Goal: Task Accomplishment & Management: Use online tool/utility

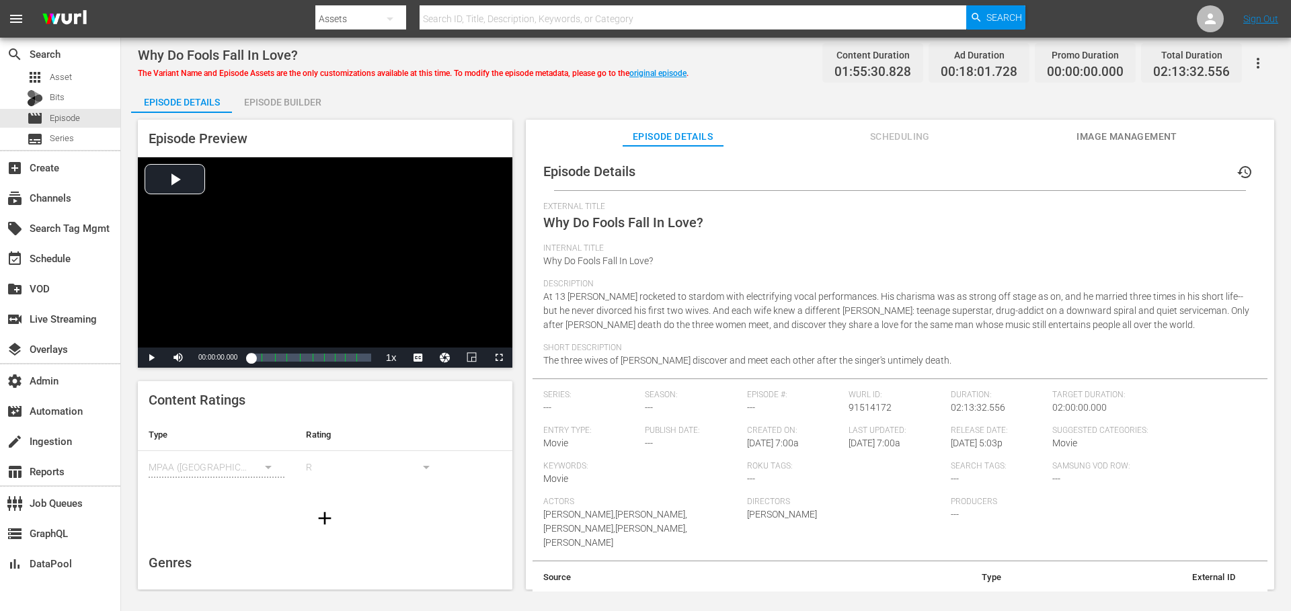
click at [1257, 65] on icon "button" at bounding box center [1258, 63] width 16 height 16
click at [1192, 66] on div "Segmentation Clips" at bounding box center [1180, 68] width 167 height 32
click at [1257, 56] on icon "button" at bounding box center [1258, 63] width 16 height 16
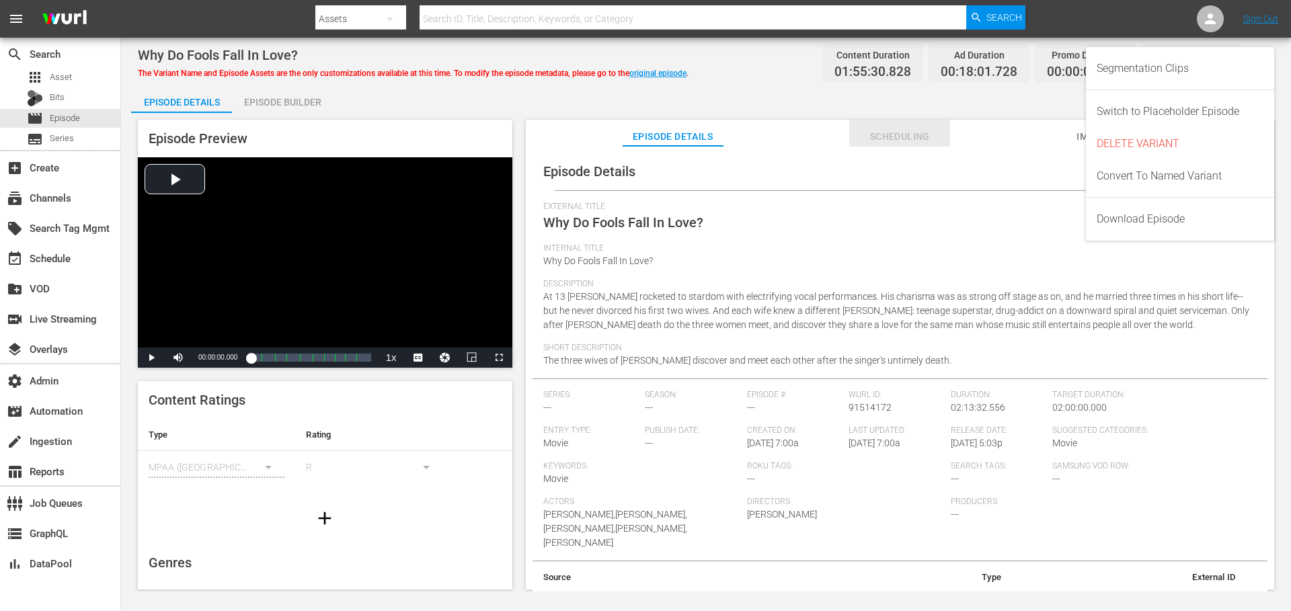
click at [915, 129] on span "Scheduling" at bounding box center [899, 136] width 101 height 17
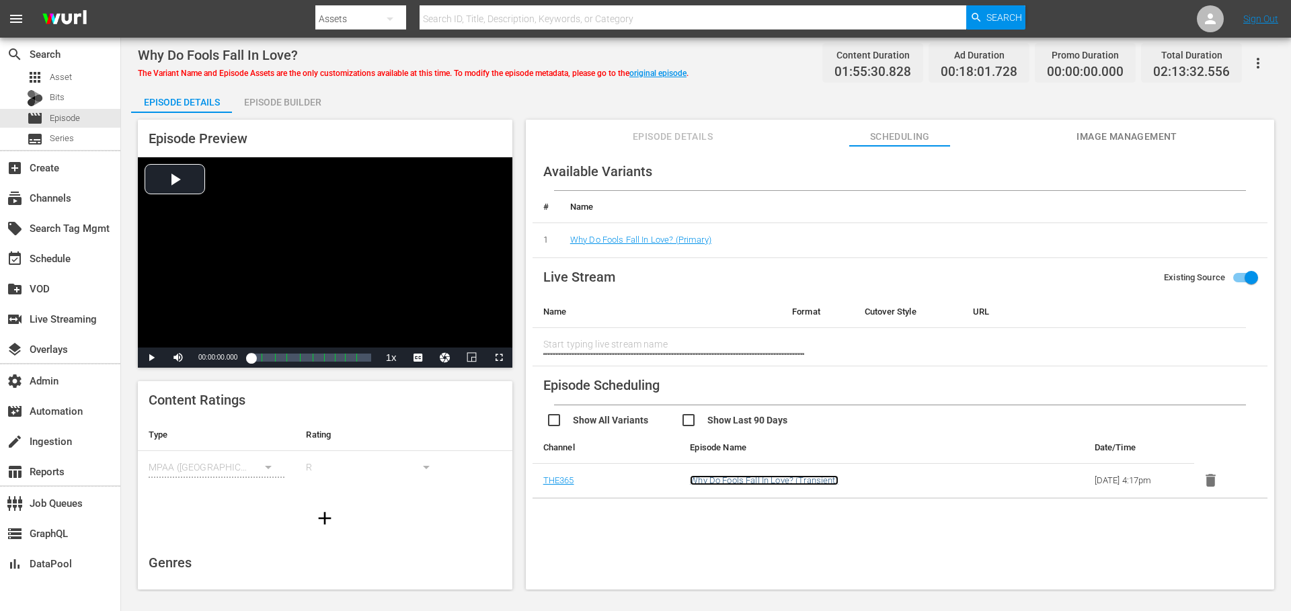
click at [713, 480] on link "Why Do Fools Fall In Love? (Transient)" at bounding box center [764, 480] width 148 height 10
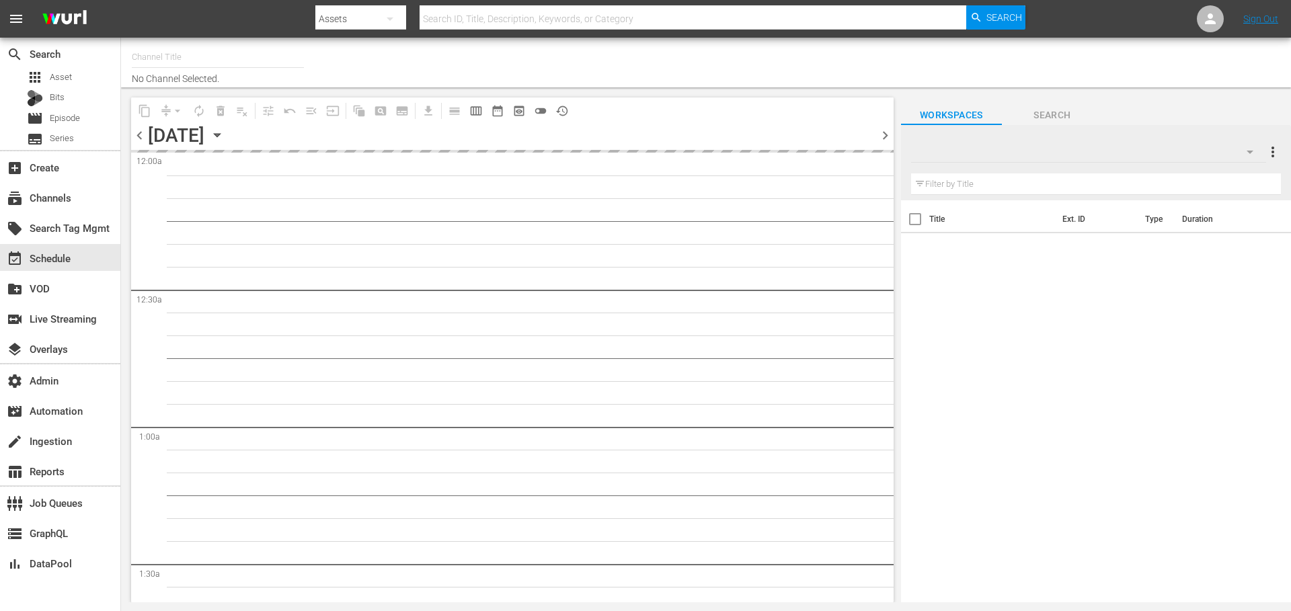
type input "THE365 (1804)"
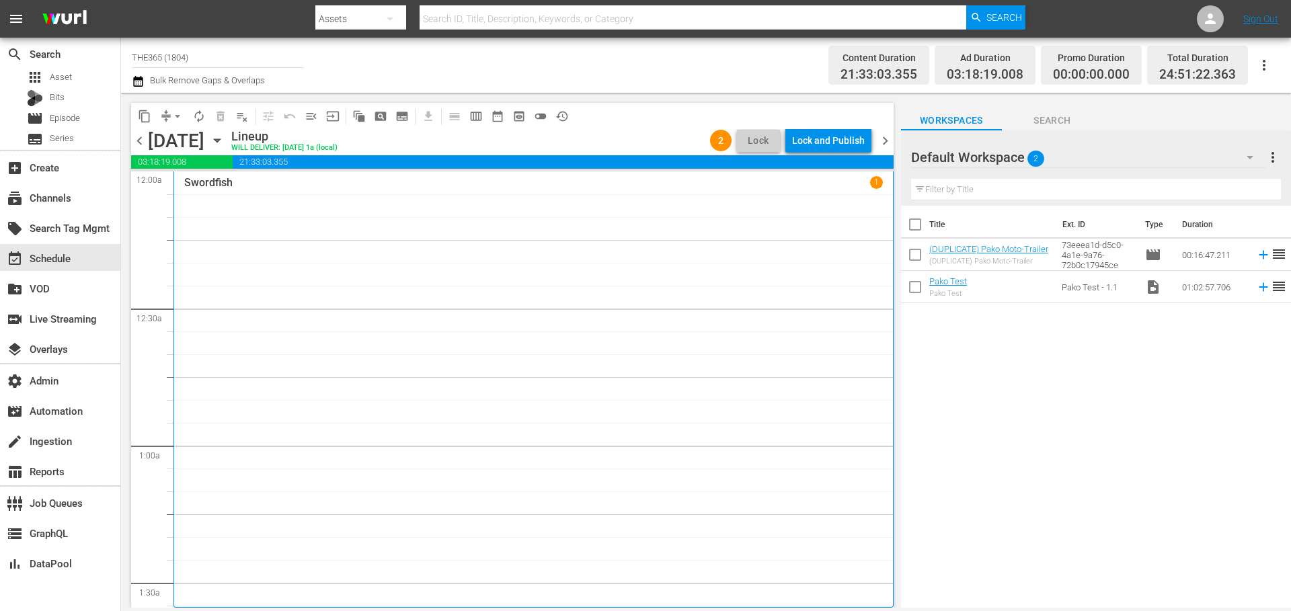
click at [594, 291] on div "Swordfish 1" at bounding box center [533, 389] width 699 height 427
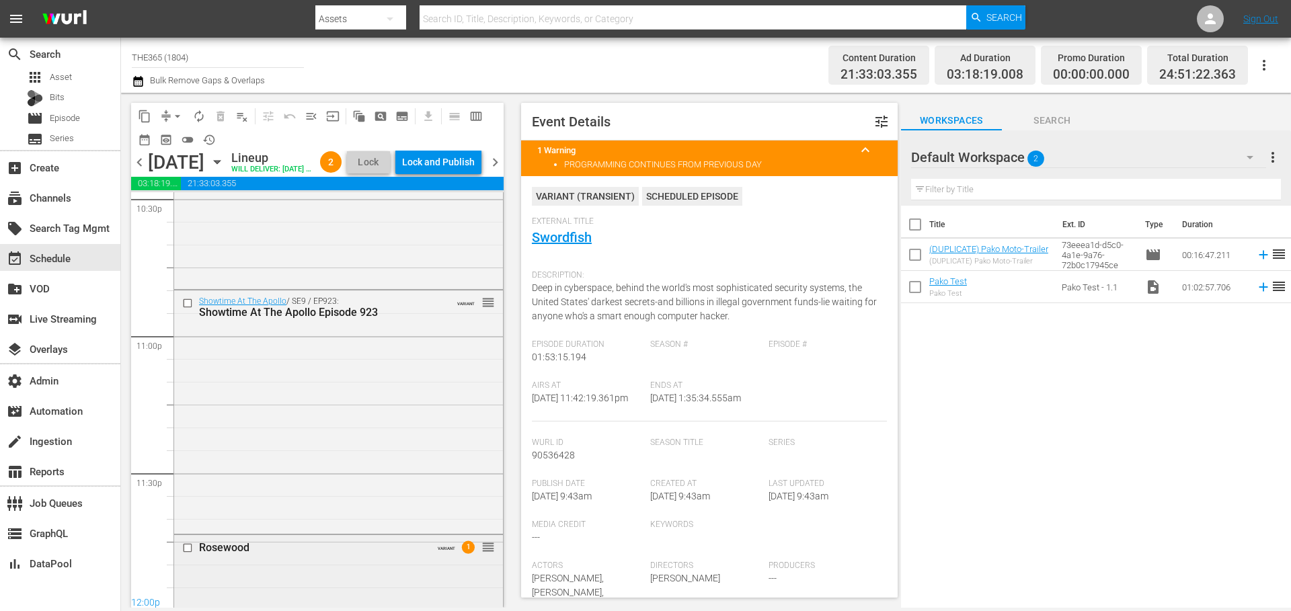
scroll to position [6232, 0]
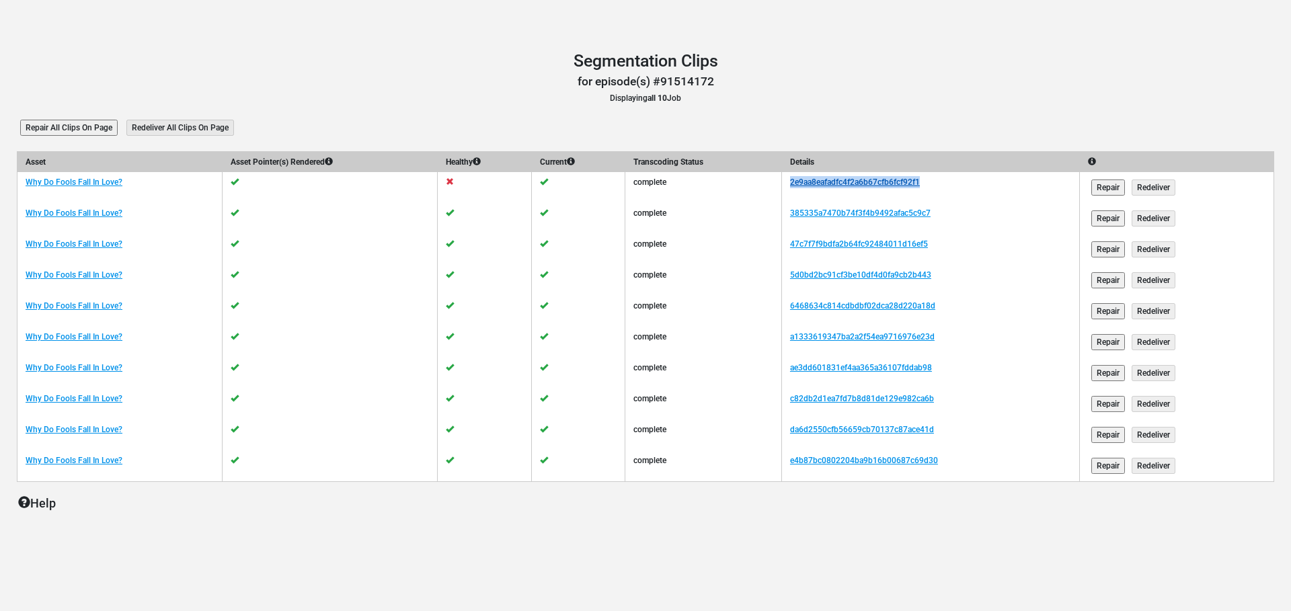
drag, startPoint x: 952, startPoint y: 182, endPoint x: 805, endPoint y: 186, distance: 147.3
click at [805, 186] on td "2e9aa8eafadfc4f2a6b67cfb6fcf92f1" at bounding box center [930, 187] width 298 height 31
copy link "2e9aa8eafadfc4f2a6b67cfb6fcf92f1"
